Goal: Find specific page/section: Find specific page/section

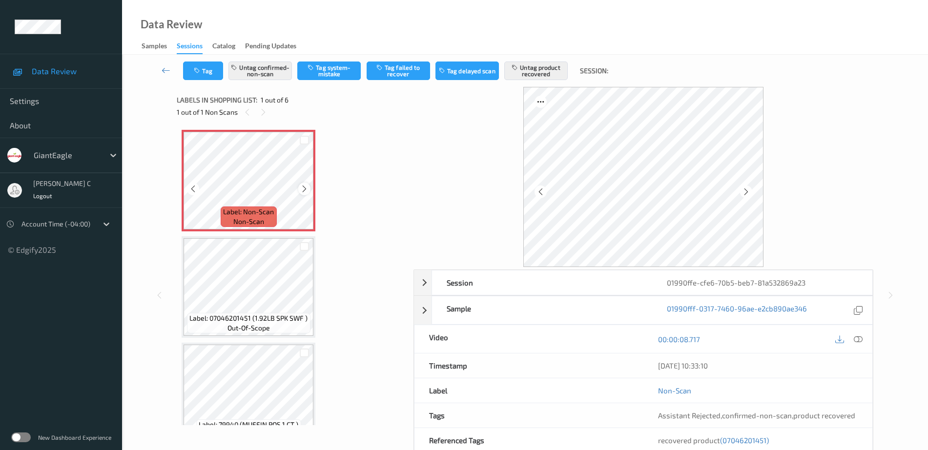
click at [302, 191] on icon at bounding box center [304, 189] width 8 height 9
click at [302, 190] on icon at bounding box center [304, 189] width 8 height 9
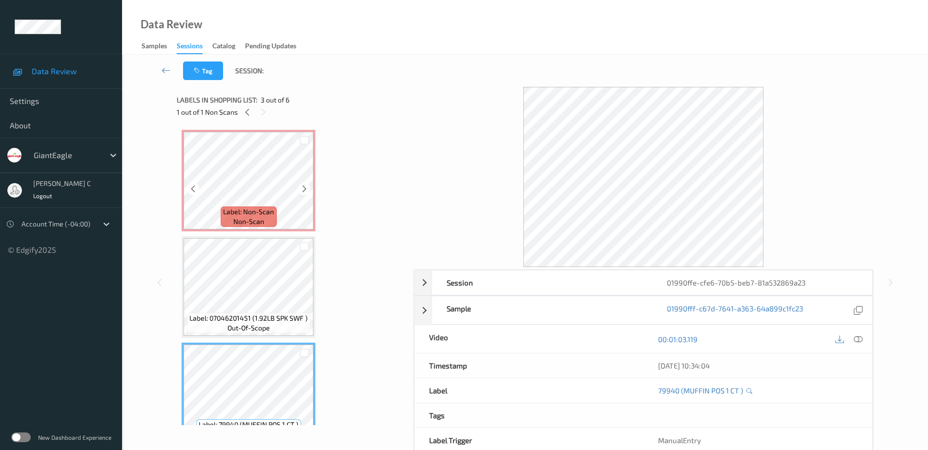
click at [248, 211] on span "Label: Non-Scan" at bounding box center [248, 212] width 51 height 10
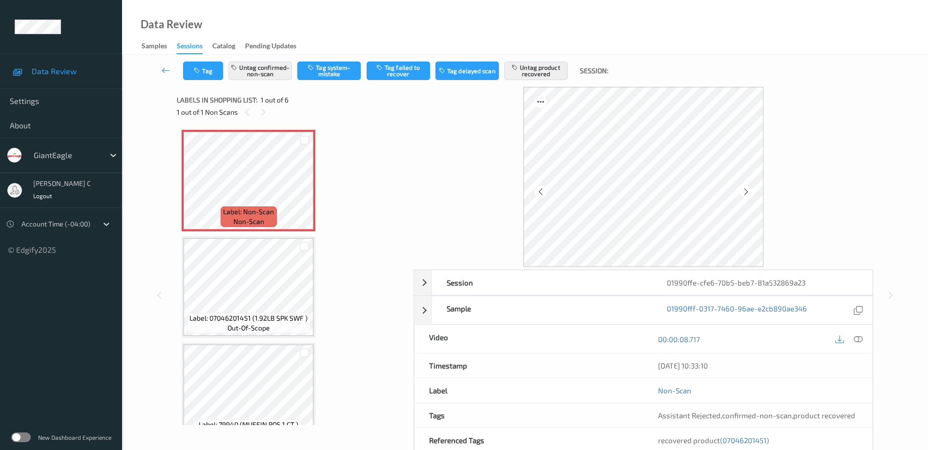
click at [862, 340] on icon at bounding box center [858, 339] width 9 height 9
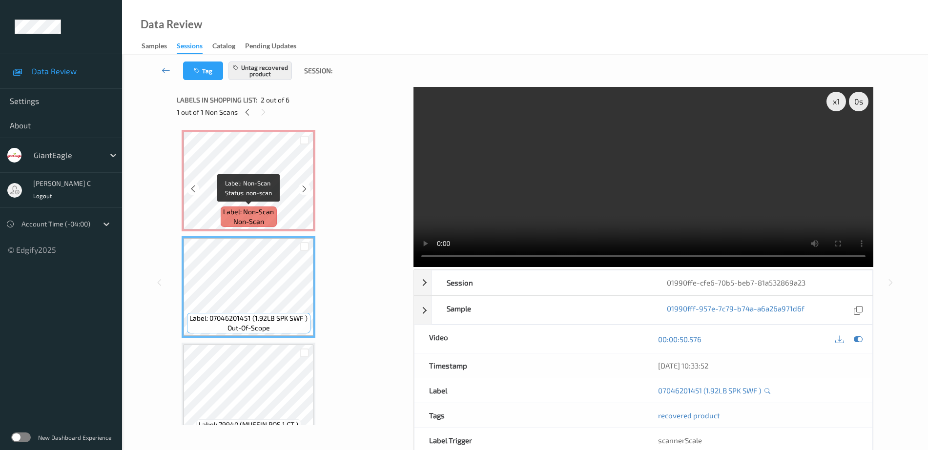
click at [248, 217] on span "non-scan" at bounding box center [248, 222] width 31 height 10
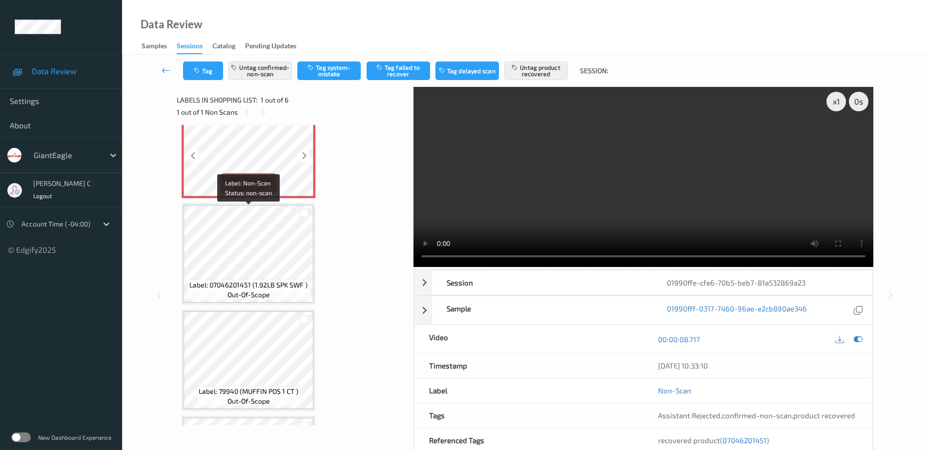
scroll to position [61, 0]
